Goal: Task Accomplishment & Management: Complete application form

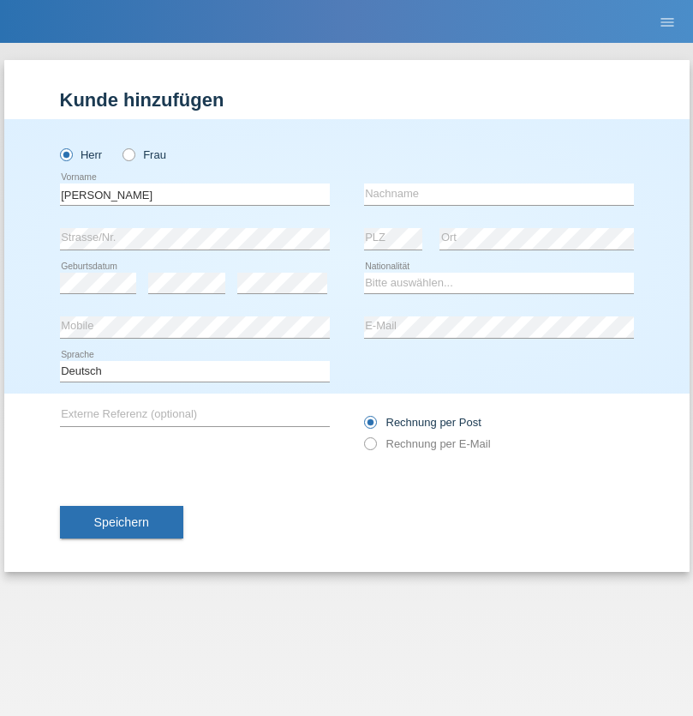
type input "David"
click at [499, 194] on input "text" at bounding box center [499, 193] width 270 height 21
type input "Senn"
select select "CH"
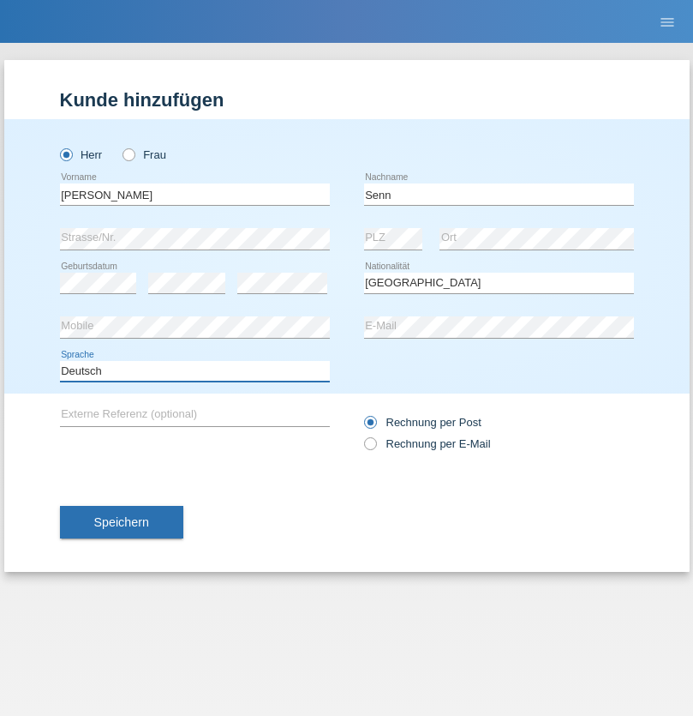
select select "en"
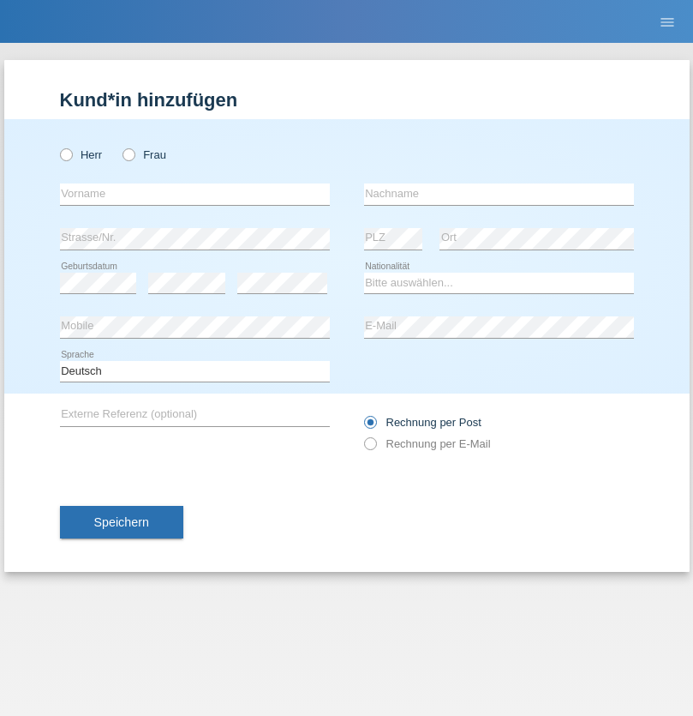
radio input "true"
click at [195, 194] on input "text" at bounding box center [195, 193] width 270 height 21
type input "[PERSON_NAME]"
click at [499, 194] on input "text" at bounding box center [499, 193] width 270 height 21
type input "osobbita"
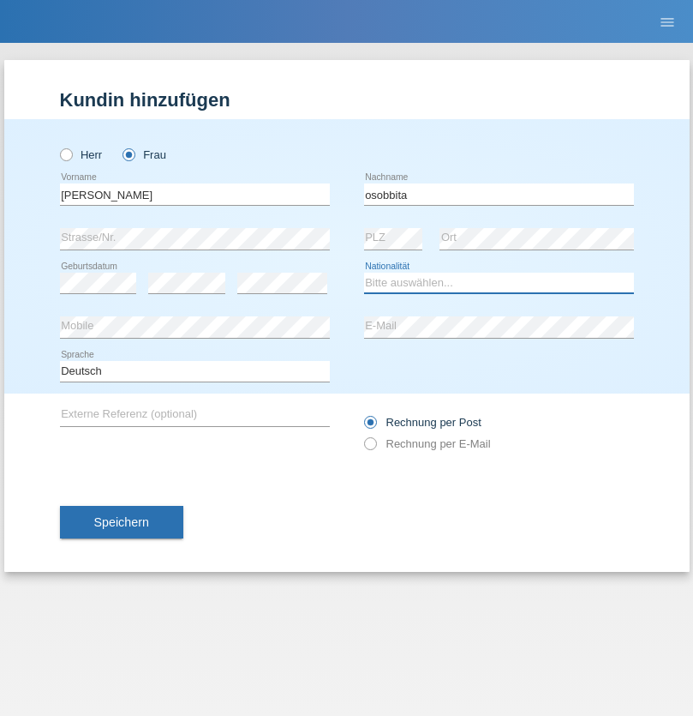
select select "CH"
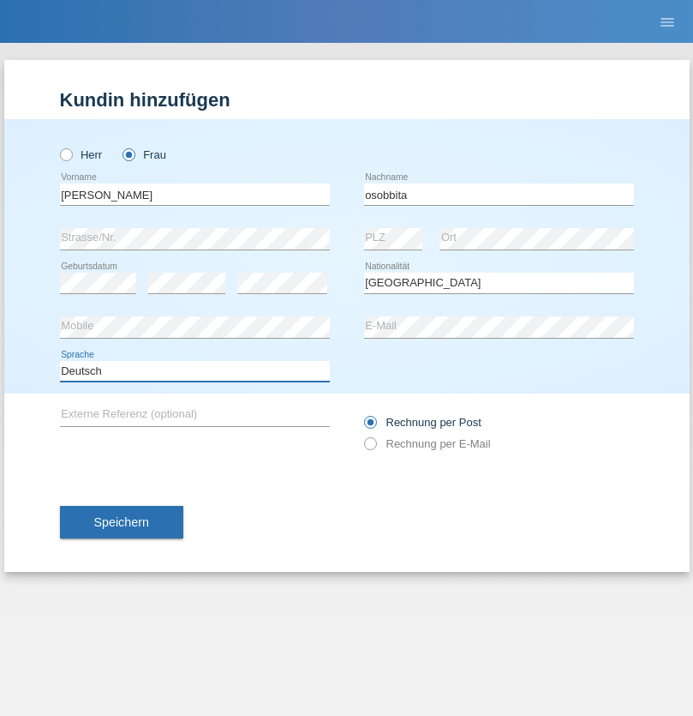
select select "en"
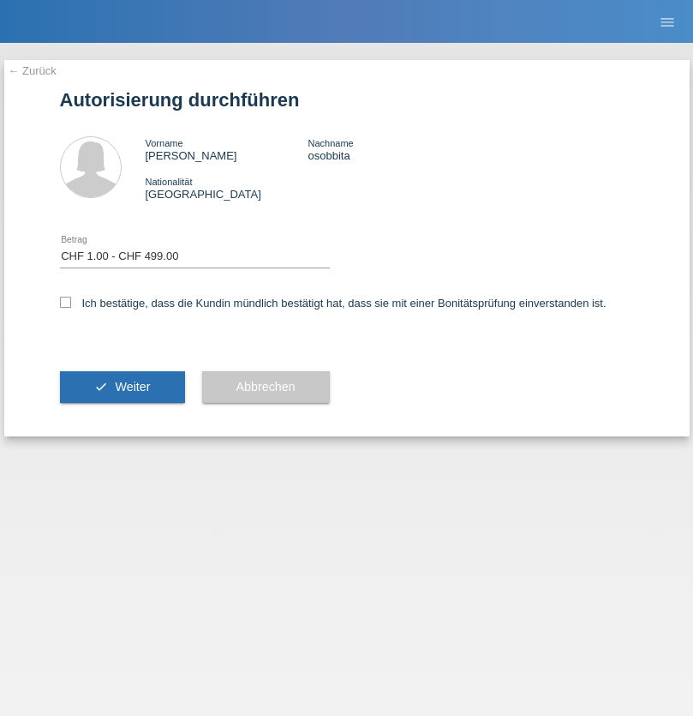
select select "1"
checkbox input "true"
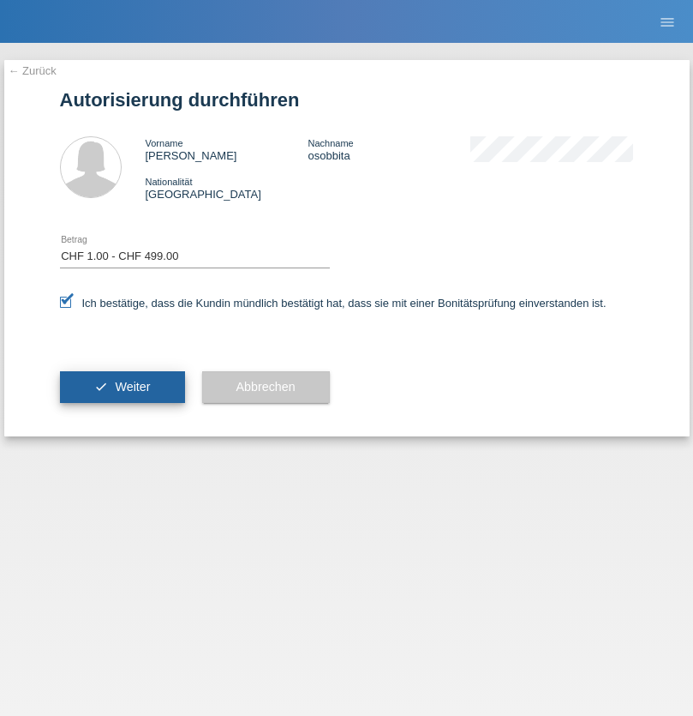
click at [122, 387] on span "Weiter" at bounding box center [132, 387] width 35 height 14
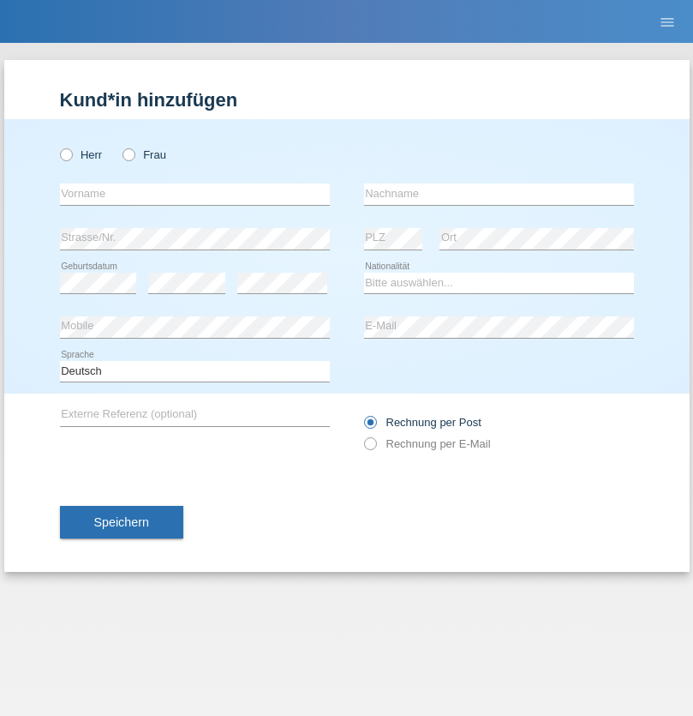
radio input "true"
click at [195, 194] on input "text" at bounding box center [195, 193] width 270 height 21
type input "Ivan"
click at [499, 194] on input "text" at bounding box center [499, 193] width 270 height 21
type input "Andreea"
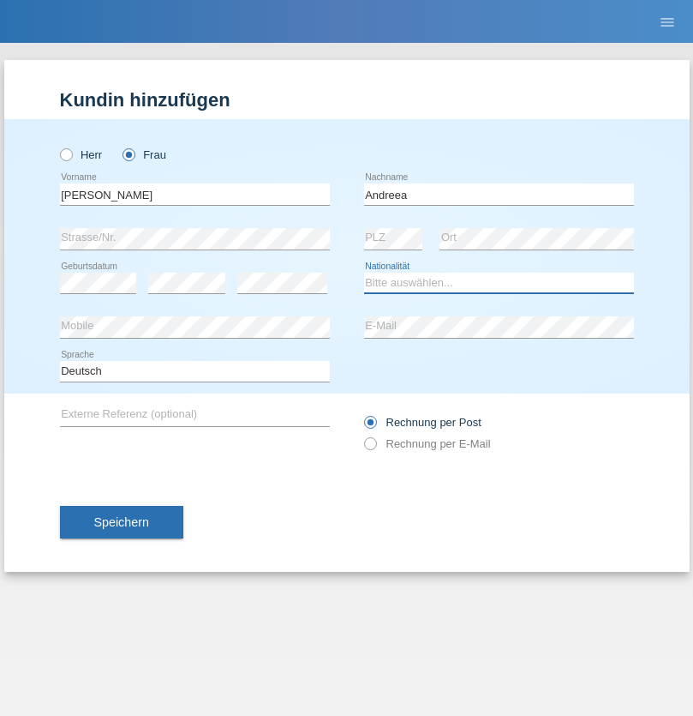
select select "RO"
select select "C"
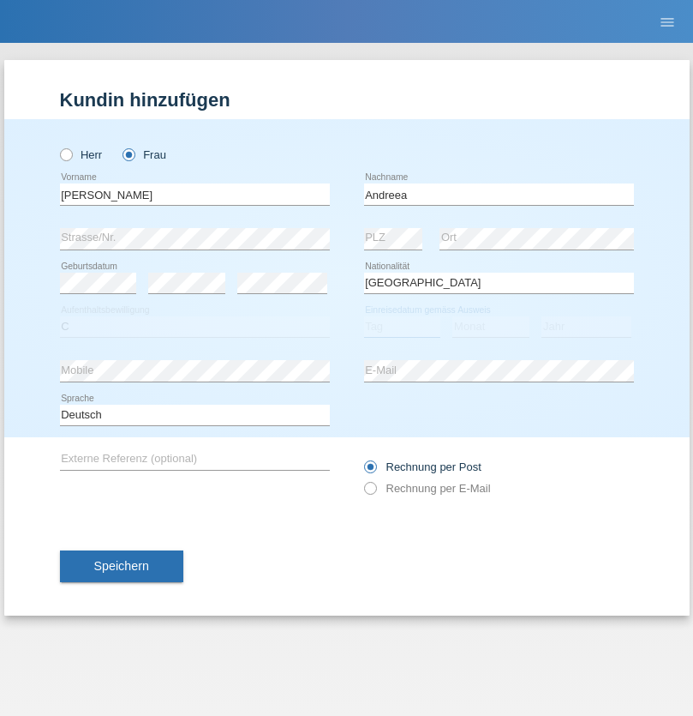
select select "01"
select select "03"
select select "2020"
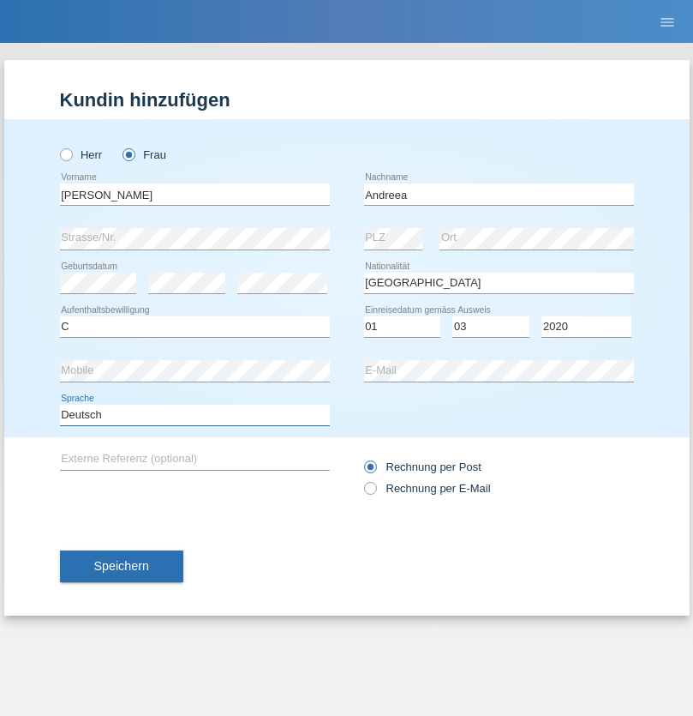
select select "en"
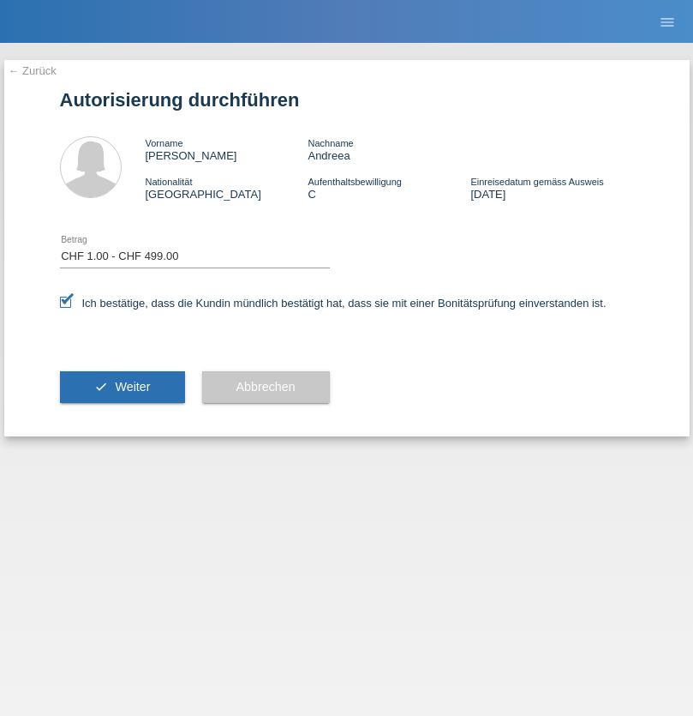
select select "1"
click at [122, 387] on span "Weiter" at bounding box center [132, 387] width 35 height 14
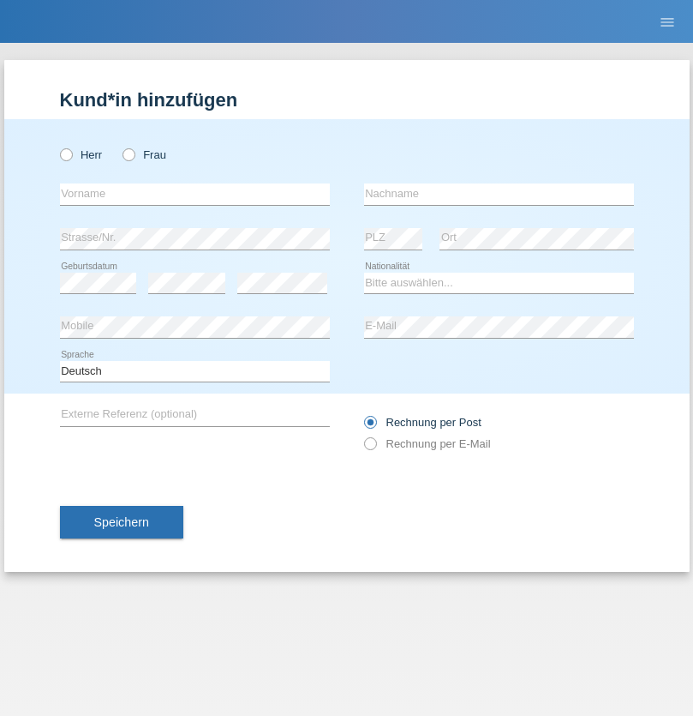
radio input "true"
click at [195, 194] on input "text" at bounding box center [195, 193] width 270 height 21
type input "Eusebiu"
click at [499, 194] on input "text" at bounding box center [499, 193] width 270 height 21
type input "Luchian"
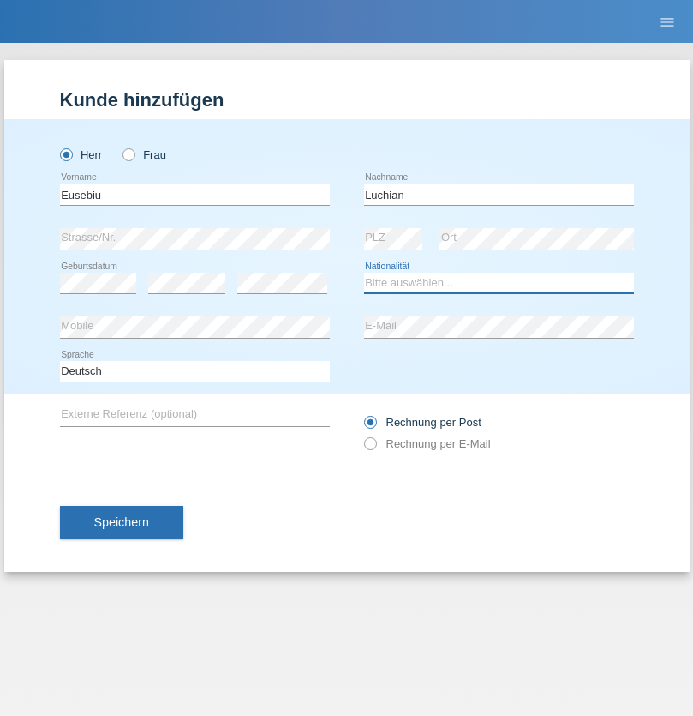
select select "RO"
select select "C"
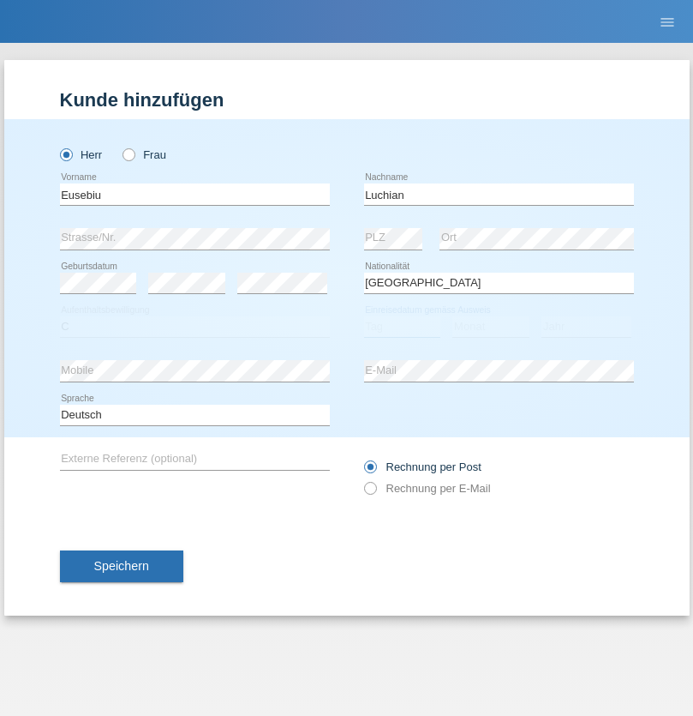
select select "11"
select select "2012"
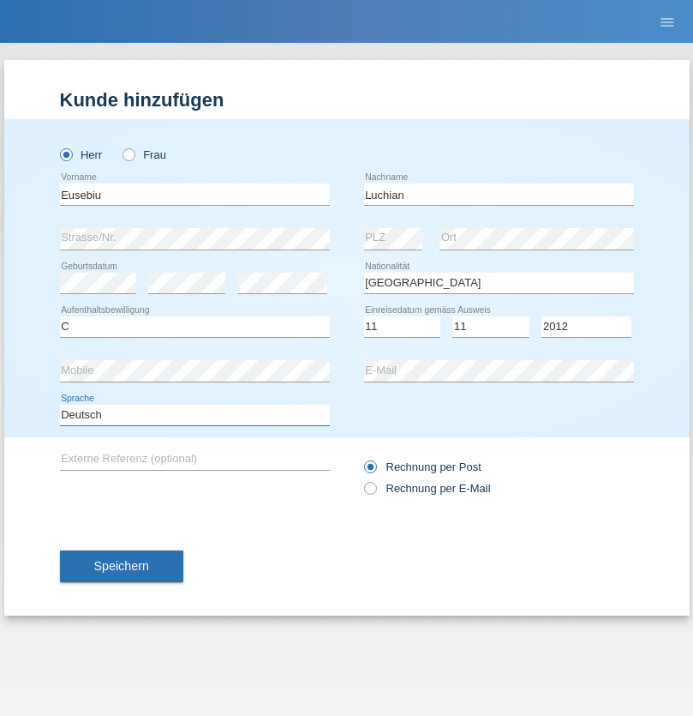
select select "en"
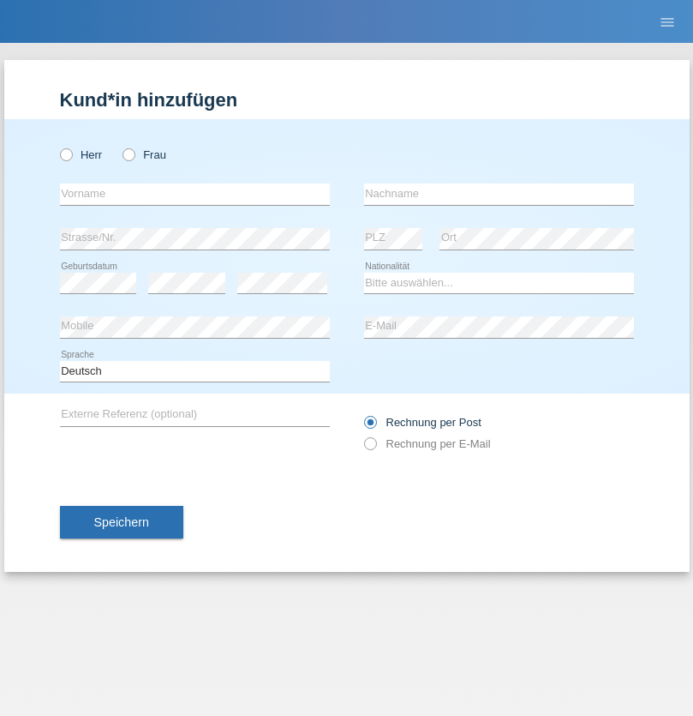
radio input "true"
select select "DE"
select select "C"
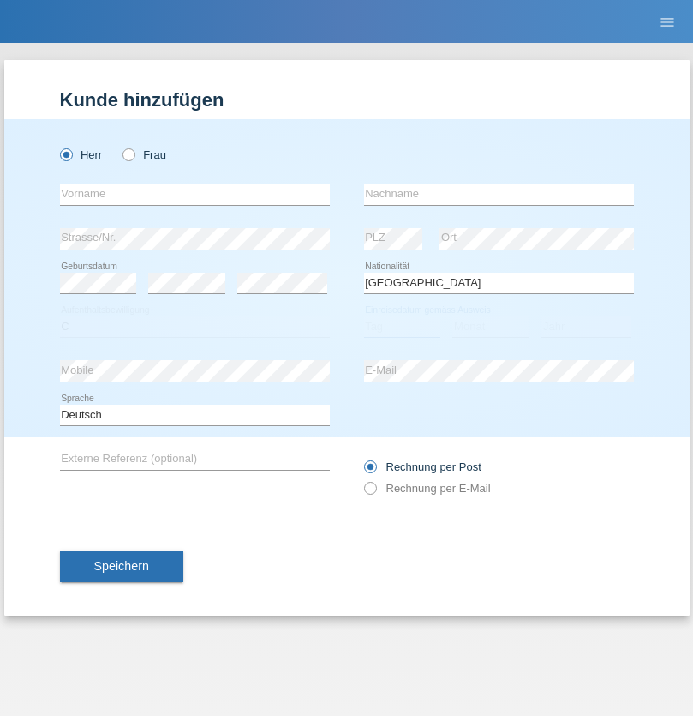
select select "07"
select select "11"
select select "1972"
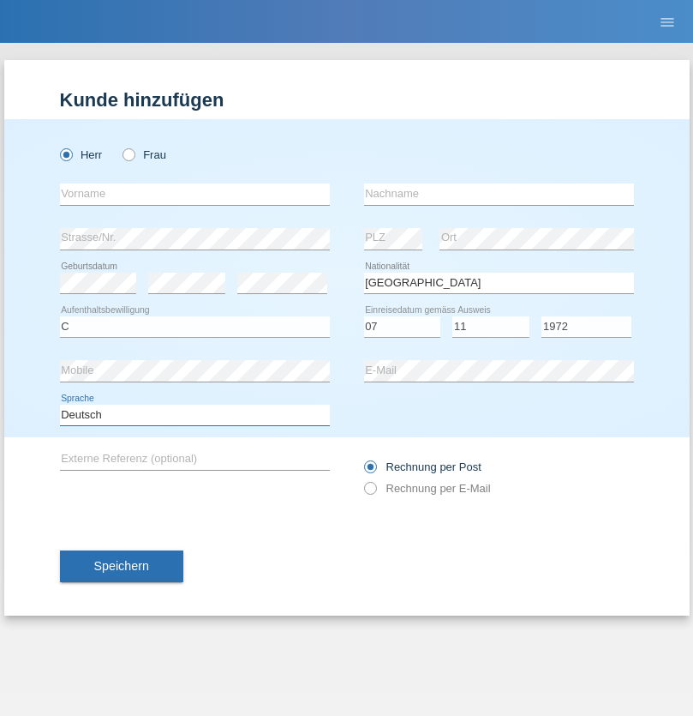
select select "en"
